Goal: Information Seeking & Learning: Learn about a topic

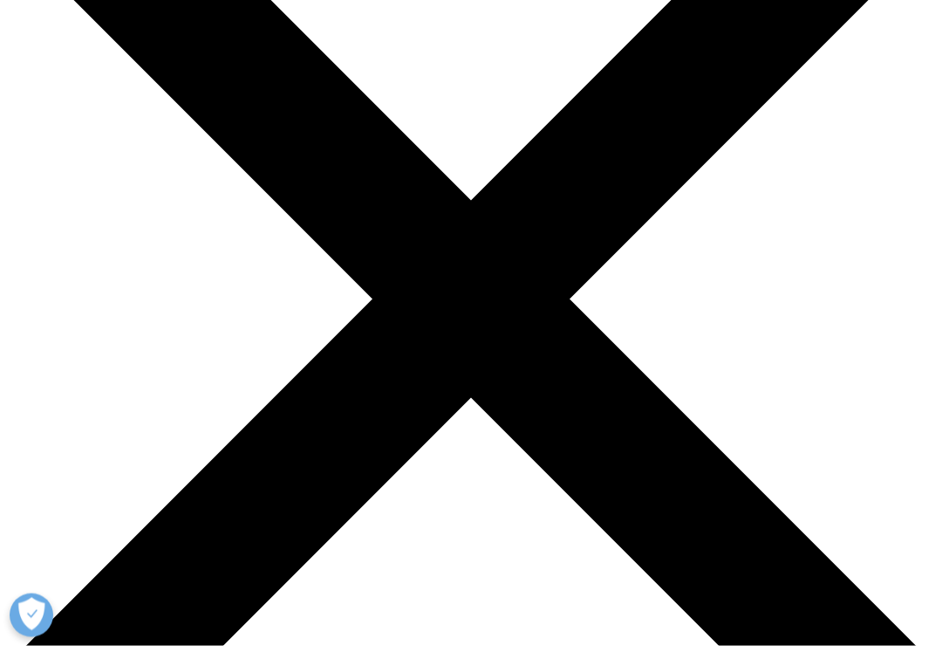
scroll to position [208, 0]
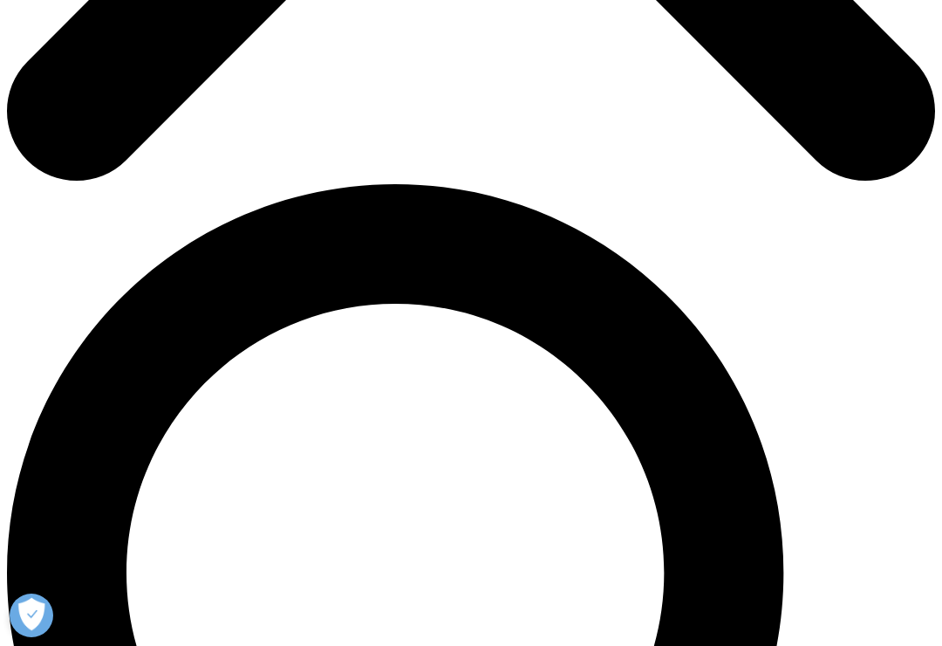
scroll to position [774, 0]
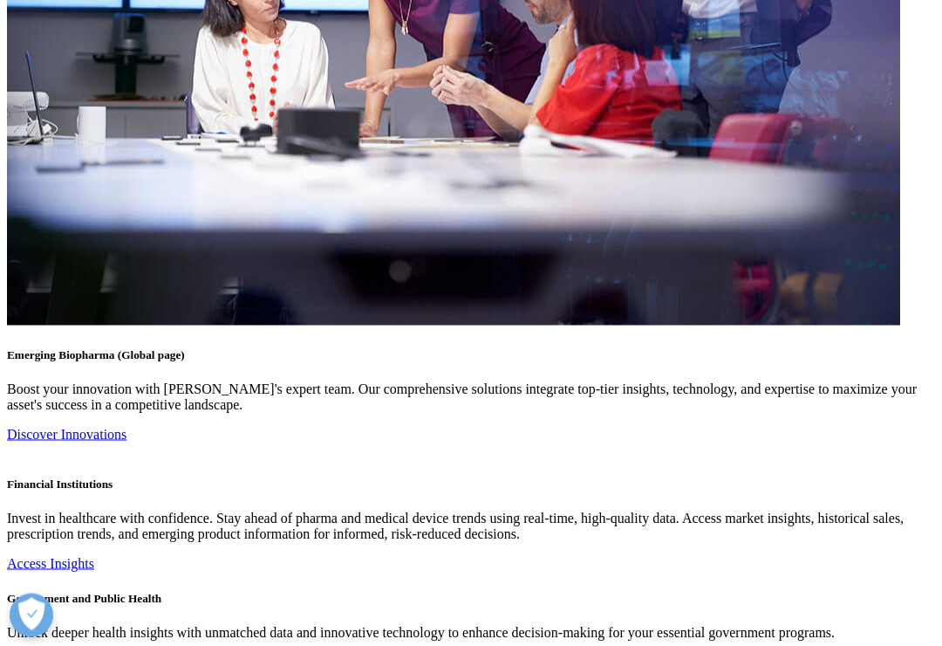
scroll to position [4685, 0]
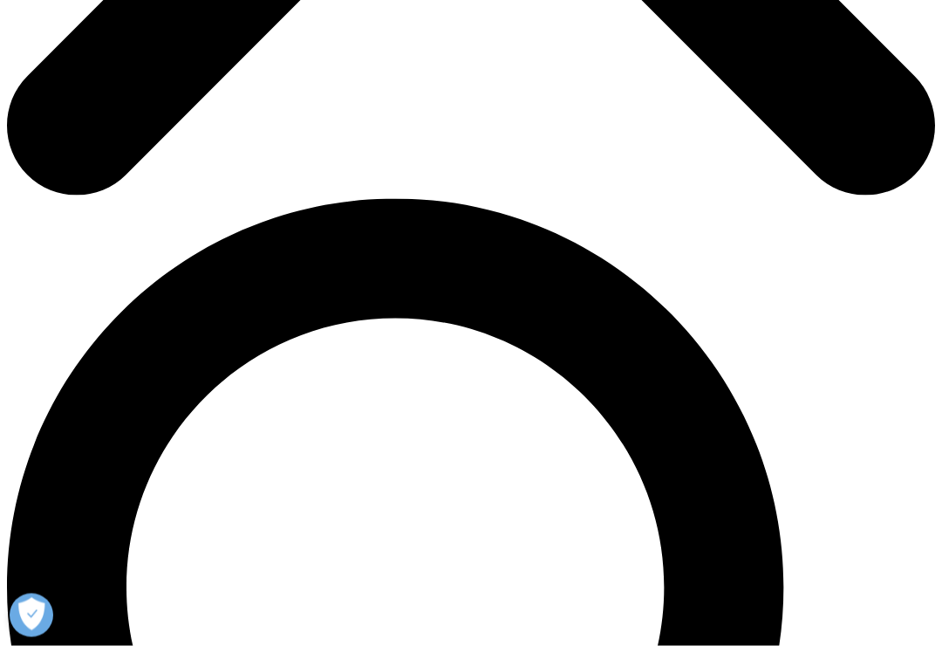
scroll to position [759, 0]
